Goal: Task Accomplishment & Management: Manage account settings

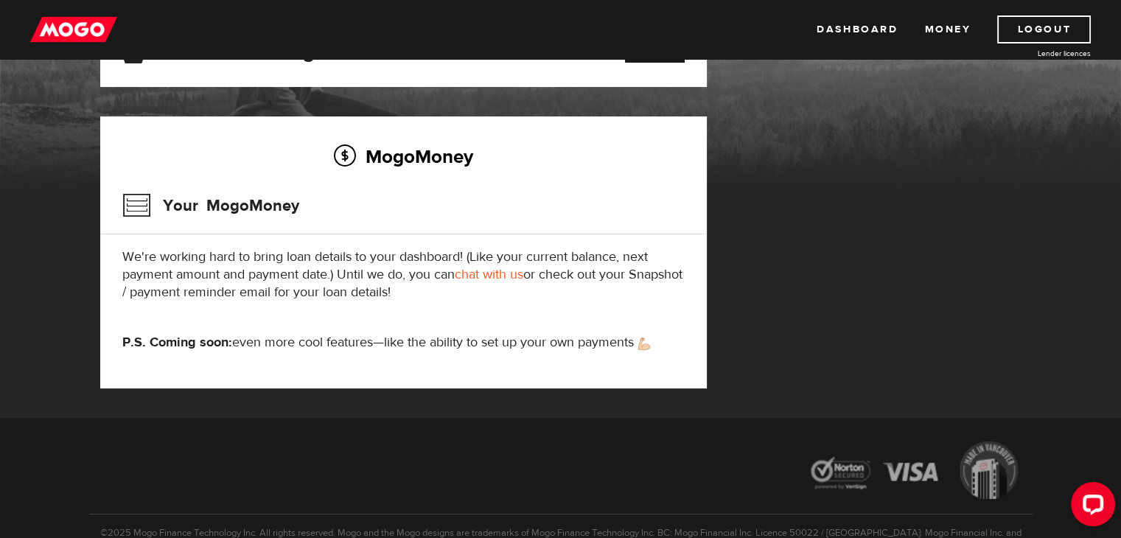
scroll to position [147, 0]
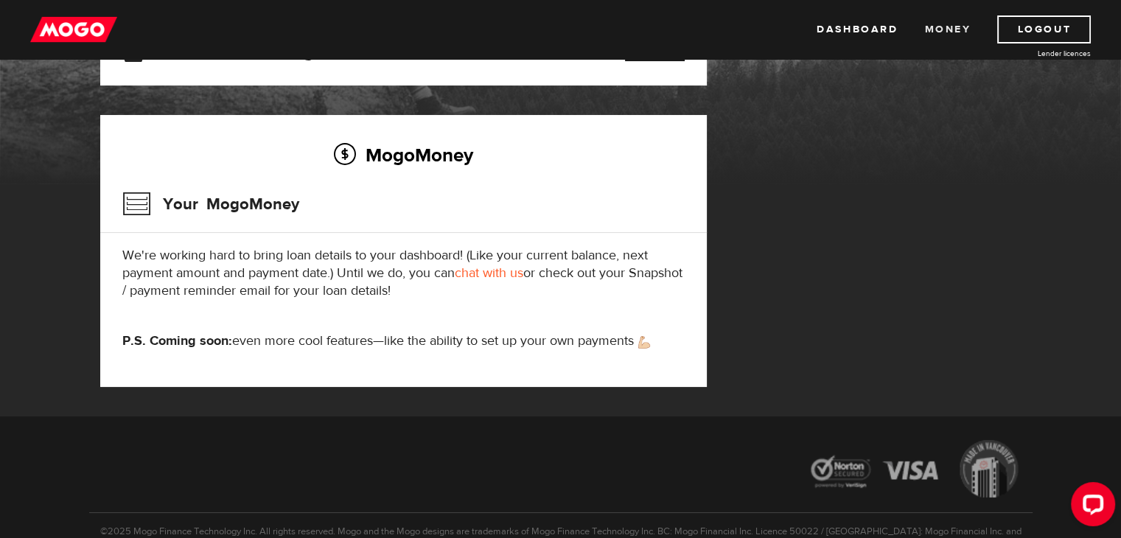
click at [948, 19] on link "Money" at bounding box center [948, 29] width 46 height 28
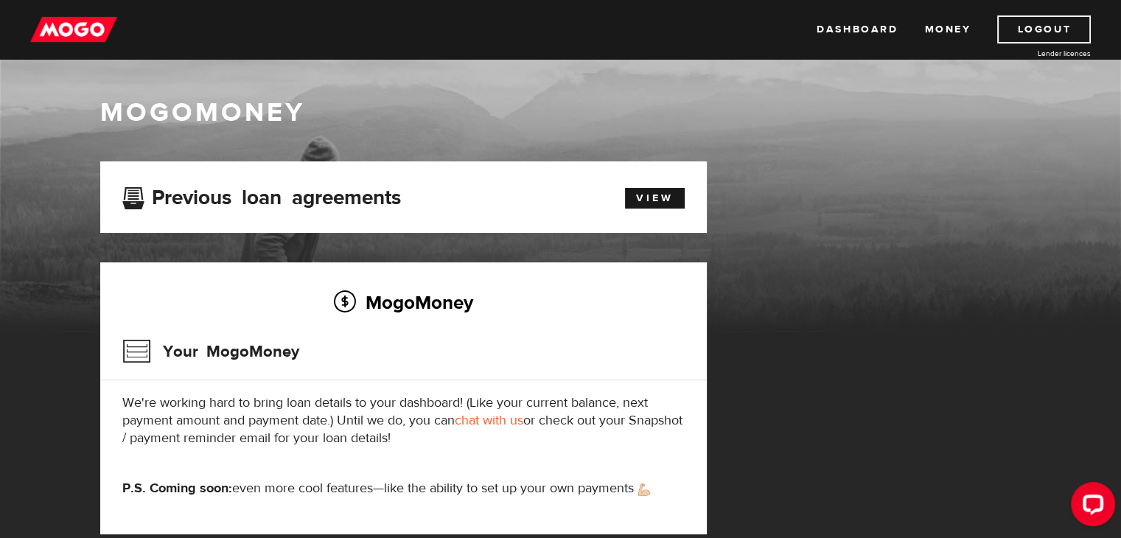
scroll to position [74, 0]
click at [655, 197] on link "View" at bounding box center [655, 198] width 60 height 21
click at [63, 31] on img at bounding box center [73, 29] width 87 height 28
drag, startPoint x: 0, startPoint y: 0, endPoint x: 462, endPoint y: 102, distance: 472.8
click at [462, 102] on h1 "MogoMoney" at bounding box center [561, 112] width 922 height 31
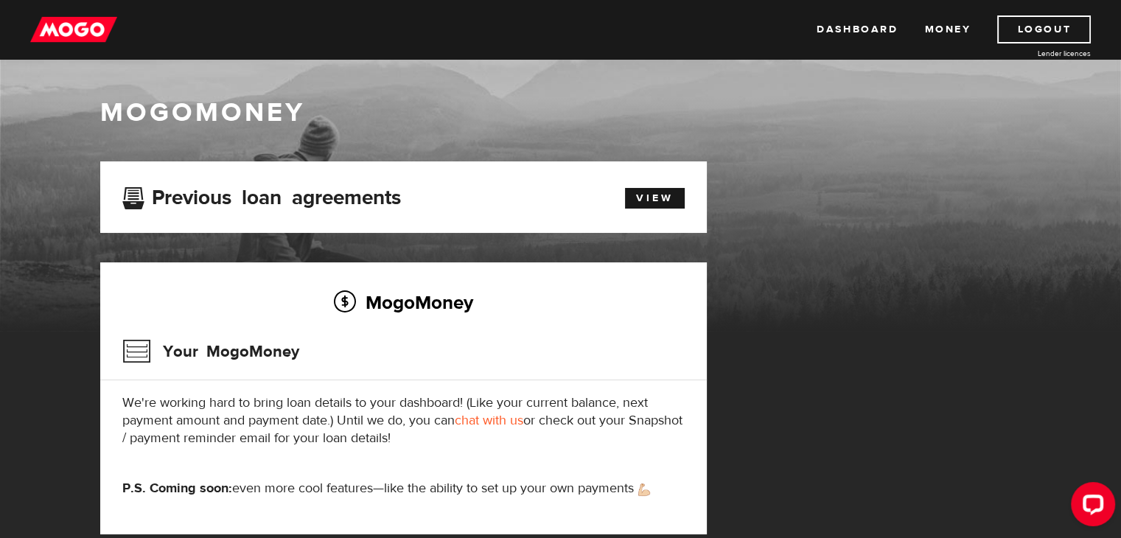
scroll to position [74, 0]
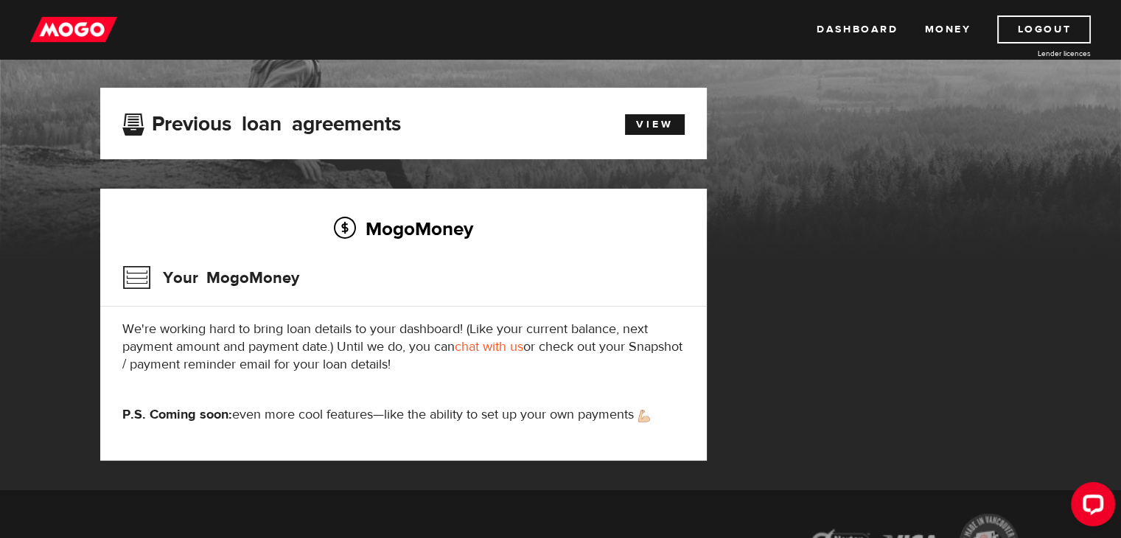
click at [504, 348] on link "chat with us" at bounding box center [489, 346] width 69 height 17
drag, startPoint x: 791, startPoint y: 411, endPoint x: 810, endPoint y: 417, distance: 19.9
click at [792, 411] on div "MogoMoney Your MogoMoney application Expired Your MogoMoney credit decision has…" at bounding box center [561, 289] width 944 height 403
